Goal: Information Seeking & Learning: Understand process/instructions

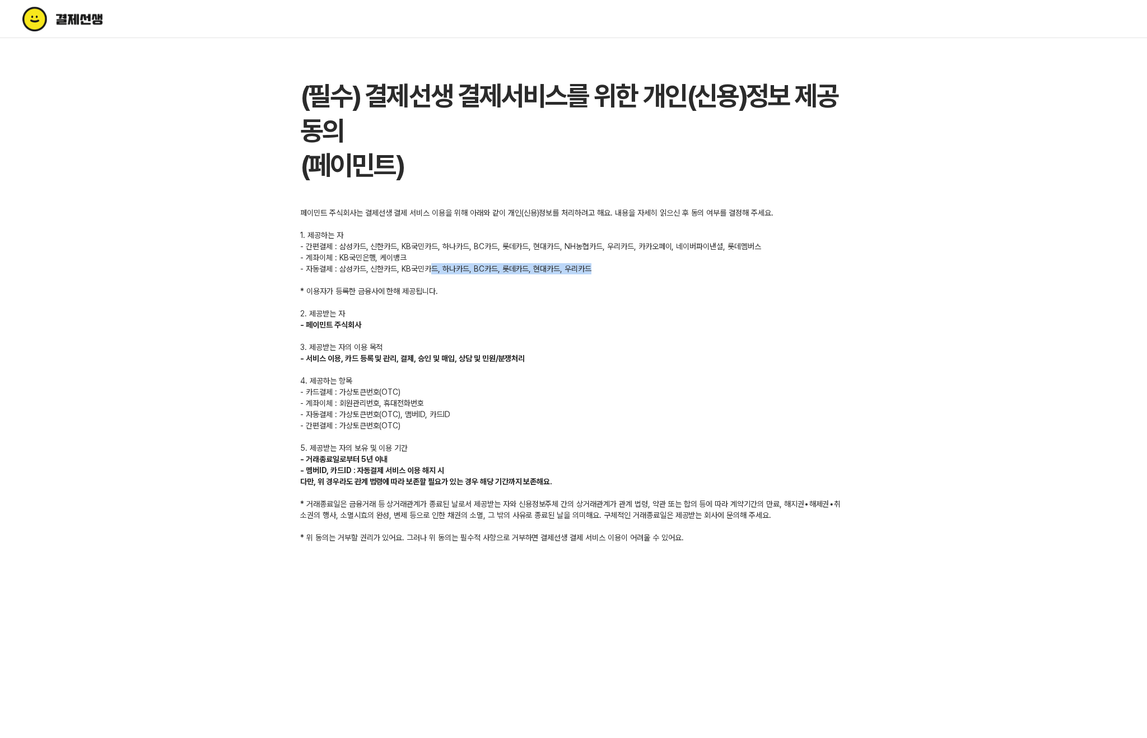
drag, startPoint x: 434, startPoint y: 268, endPoint x: 618, endPoint y: 268, distance: 184.2
click at [616, 268] on div "페이민트 주식회사는 결제선생 결제 서비스 이용을 위해 아래와 같이 개인(신용)정보를 처리하려고 해요. 내용을 자세히 읽으신 후 동의 여부를 결…" at bounding box center [573, 375] width 547 height 336
click at [618, 268] on div "페이민트 주식회사는 결제선생 결제 서비스 이용을 위해 아래와 같이 개인(신용)정보를 처리하려고 해요. 내용을 자세히 읽으신 후 동의 여부를 결…" at bounding box center [573, 375] width 547 height 336
drag, startPoint x: 306, startPoint y: 235, endPoint x: 366, endPoint y: 235, distance: 60.5
click at [366, 235] on div "페이민트 주식회사는 결제선생 결제 서비스 이용을 위해 아래와 같이 개인(신용)정보를 처리하려고 해요. 내용을 자세히 읽으신 후 동의 여부를 결…" at bounding box center [573, 375] width 547 height 336
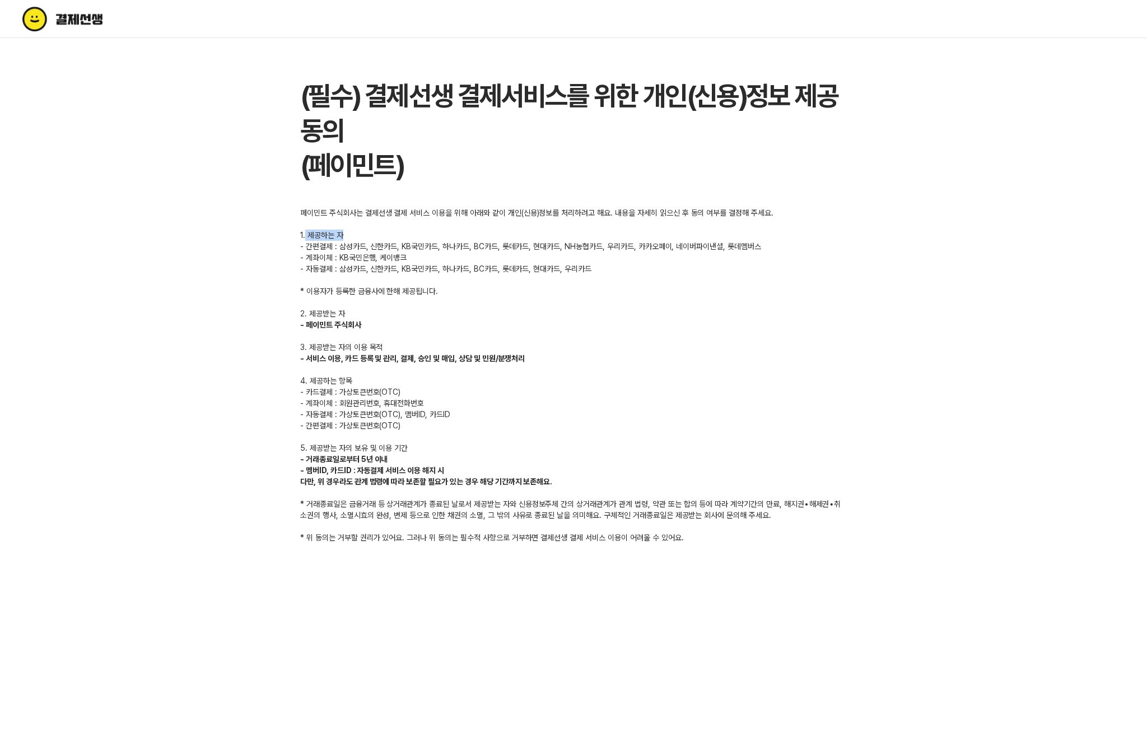
copy div "제공하는 자"
